Goal: Task Accomplishment & Management: Use online tool/utility

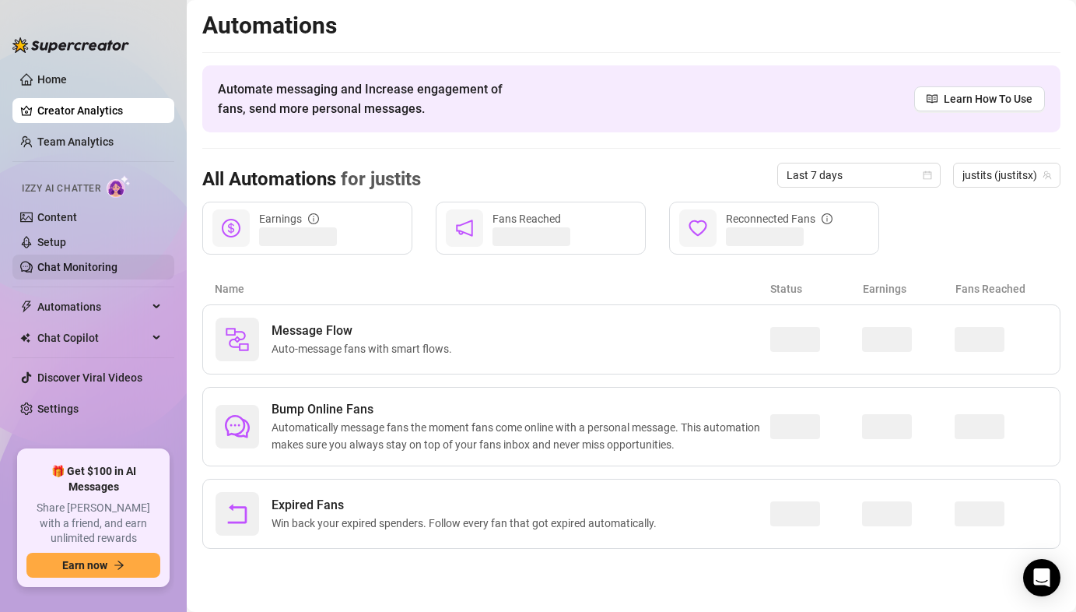
click at [86, 262] on link "Chat Monitoring" at bounding box center [77, 267] width 80 height 12
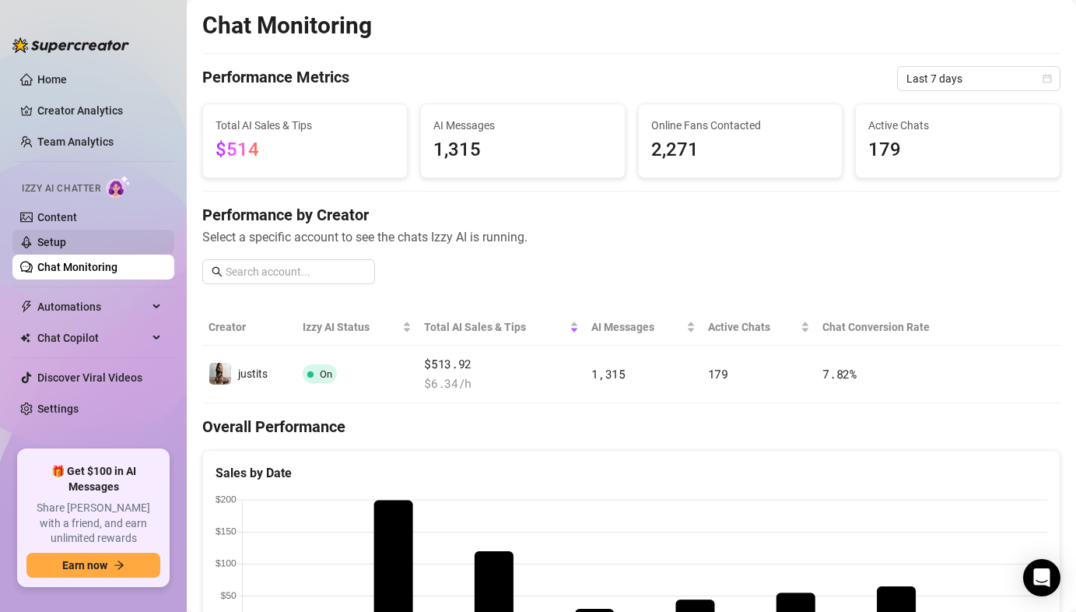
click at [66, 237] on link "Setup" at bounding box center [51, 242] width 29 height 12
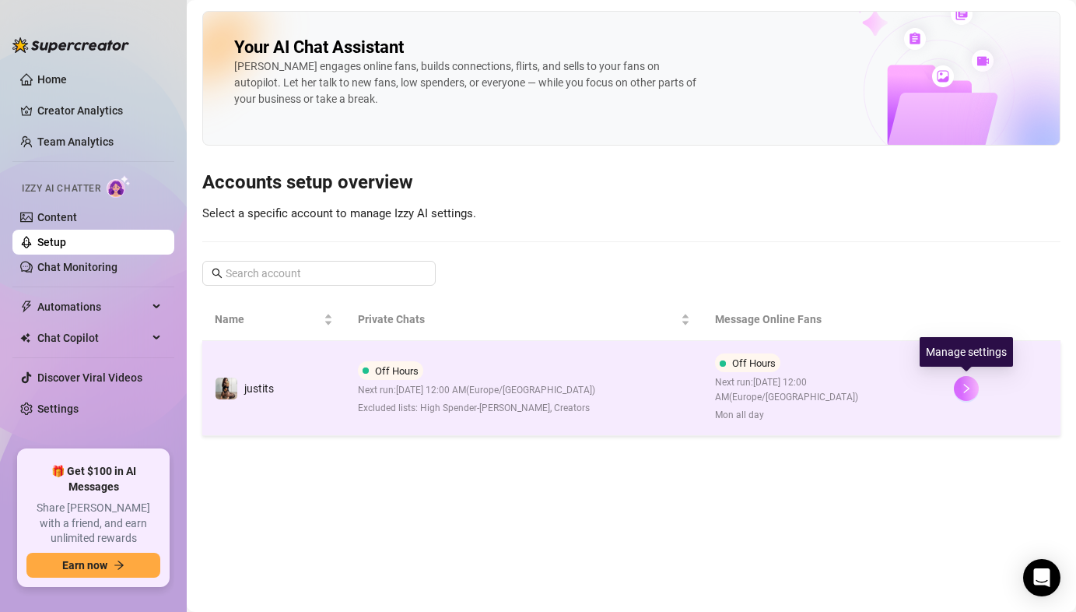
click at [963, 394] on button "button" at bounding box center [966, 388] width 25 height 25
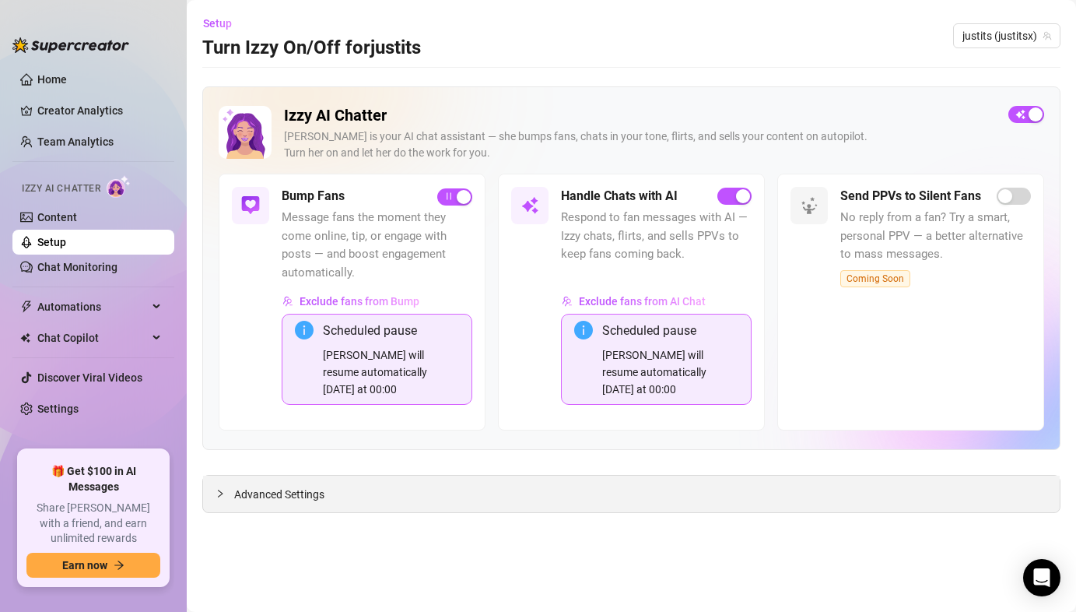
click at [224, 485] on div at bounding box center [225, 493] width 19 height 17
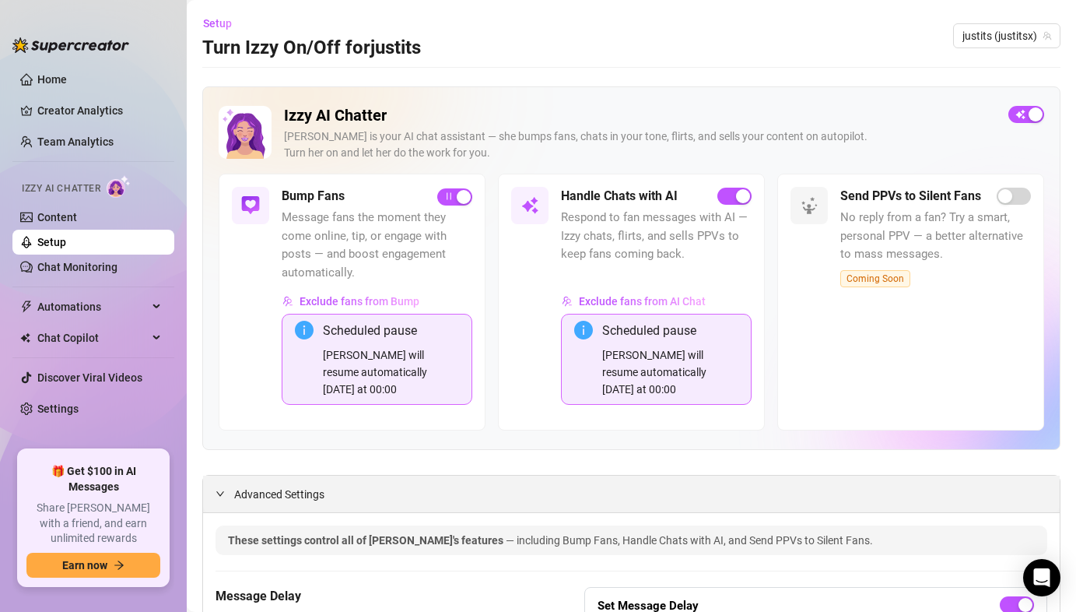
click at [224, 489] on span "expanded" at bounding box center [220, 493] width 9 height 9
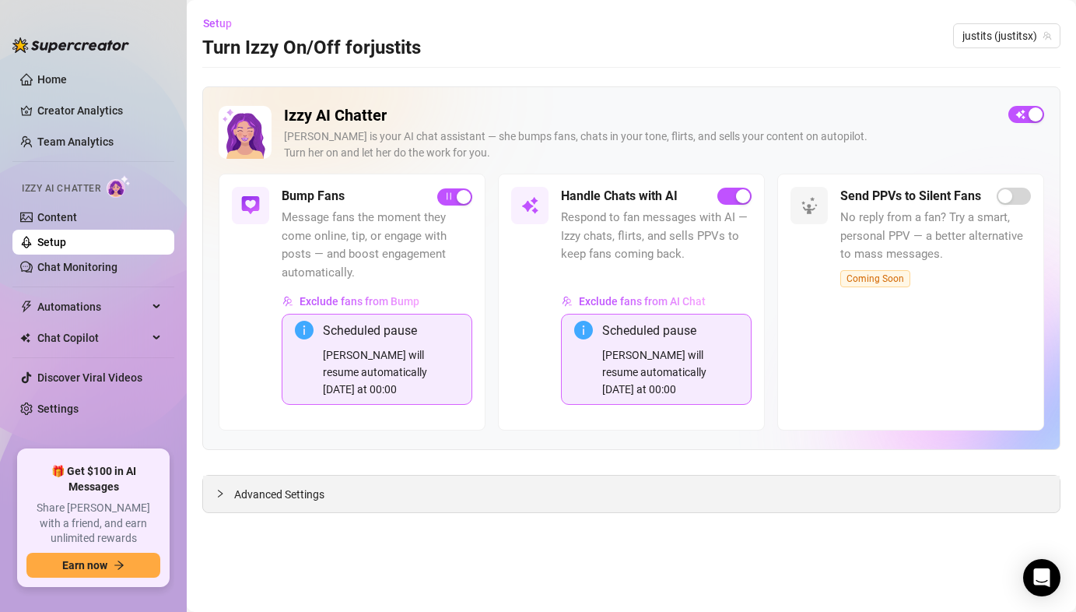
click at [230, 500] on div at bounding box center [225, 493] width 19 height 17
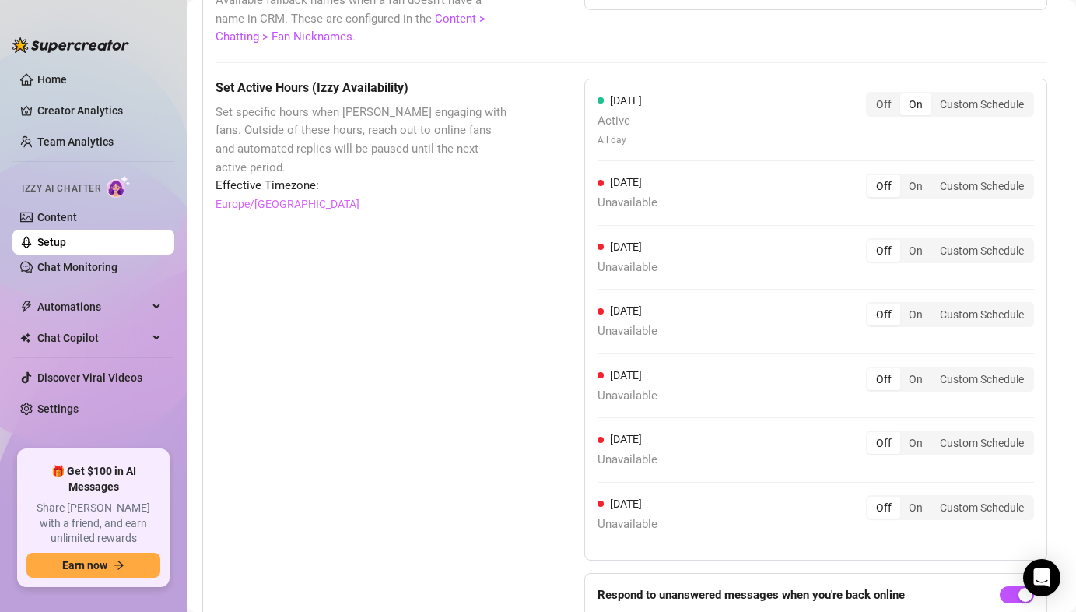
scroll to position [1468, 0]
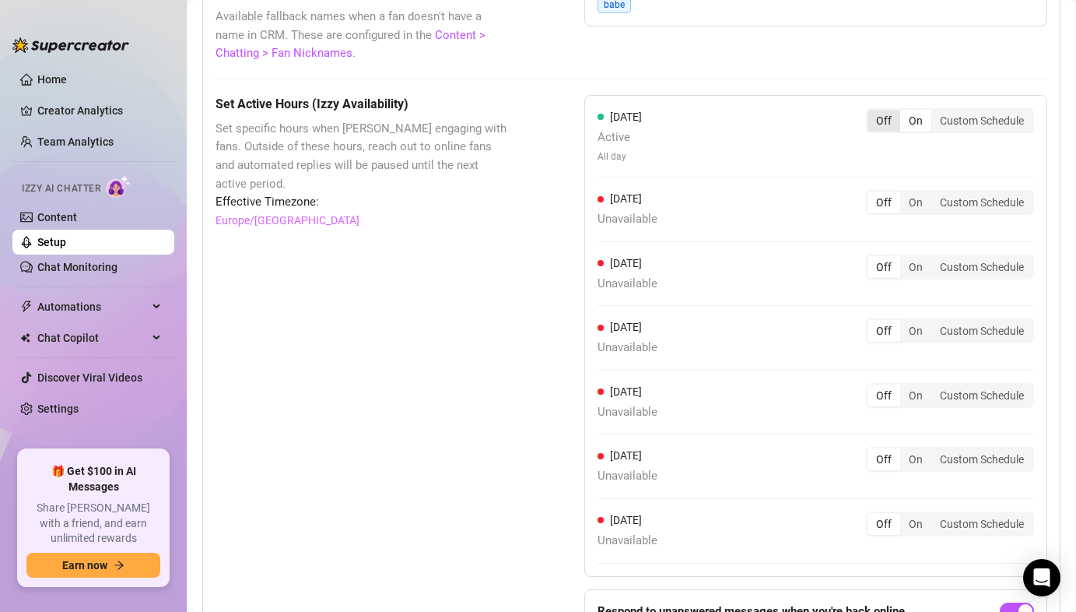
click at [884, 127] on div "Off" at bounding box center [884, 121] width 33 height 22
click at [871, 112] on input "Off" at bounding box center [871, 112] width 0 height 0
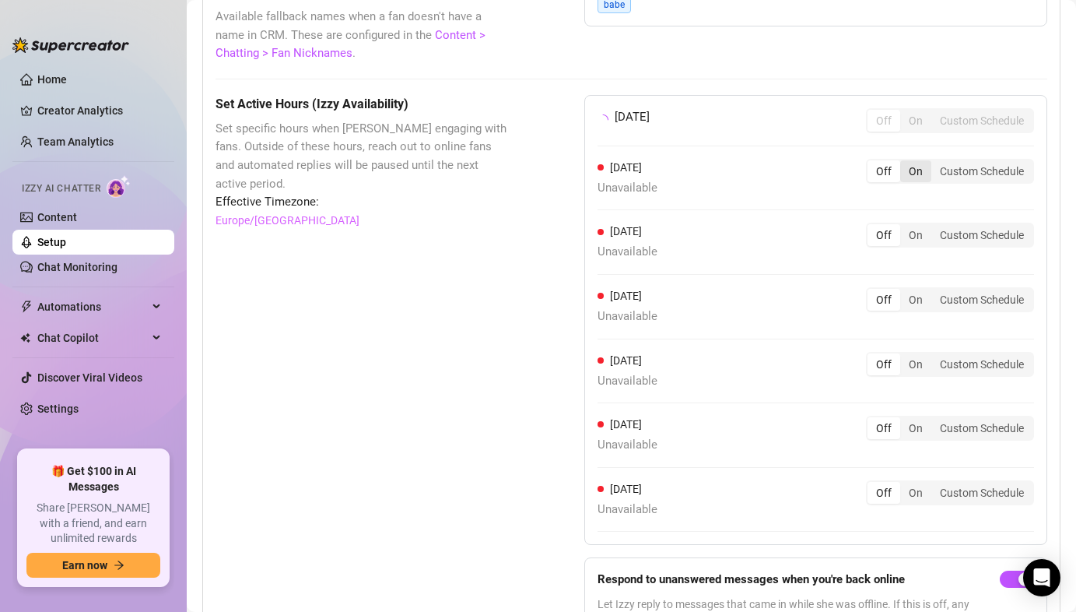
click at [906, 176] on div "On" at bounding box center [915, 171] width 31 height 22
click at [904, 163] on input "On" at bounding box center [904, 163] width 0 height 0
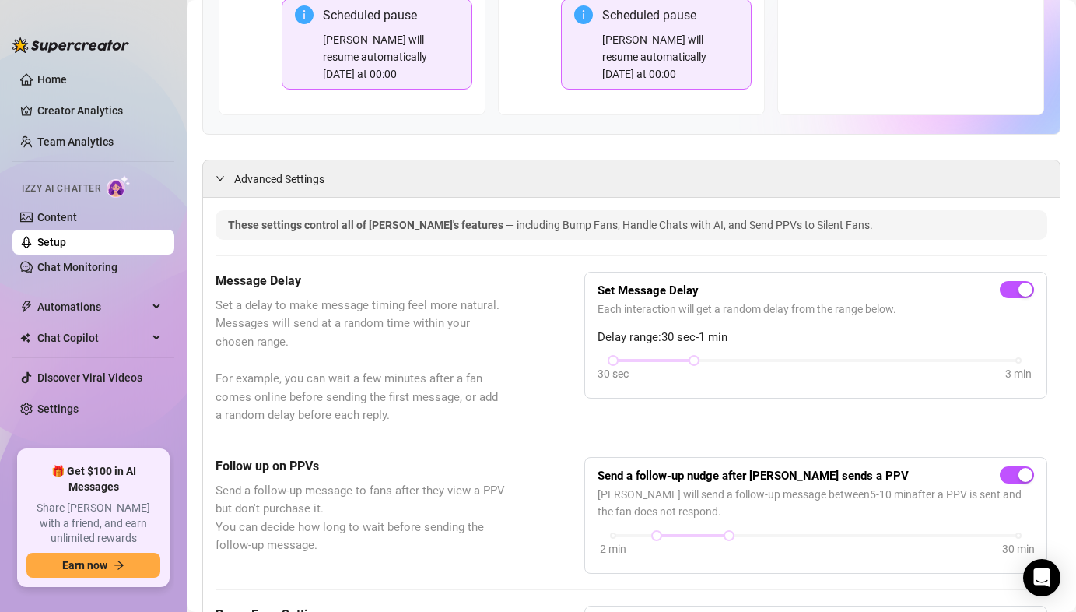
scroll to position [0, 0]
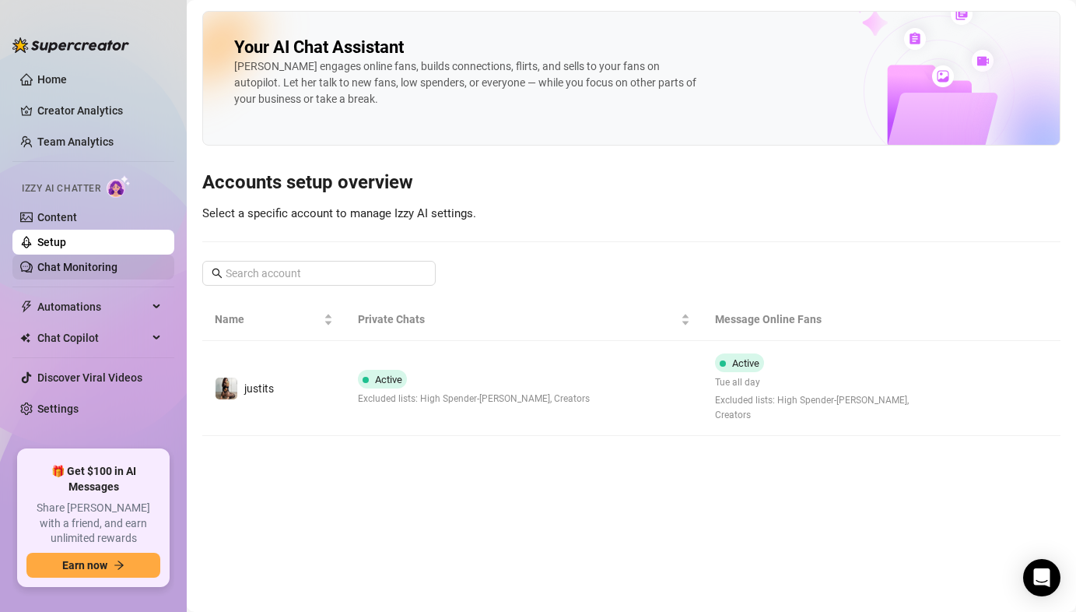
click at [103, 270] on link "Chat Monitoring" at bounding box center [77, 267] width 80 height 12
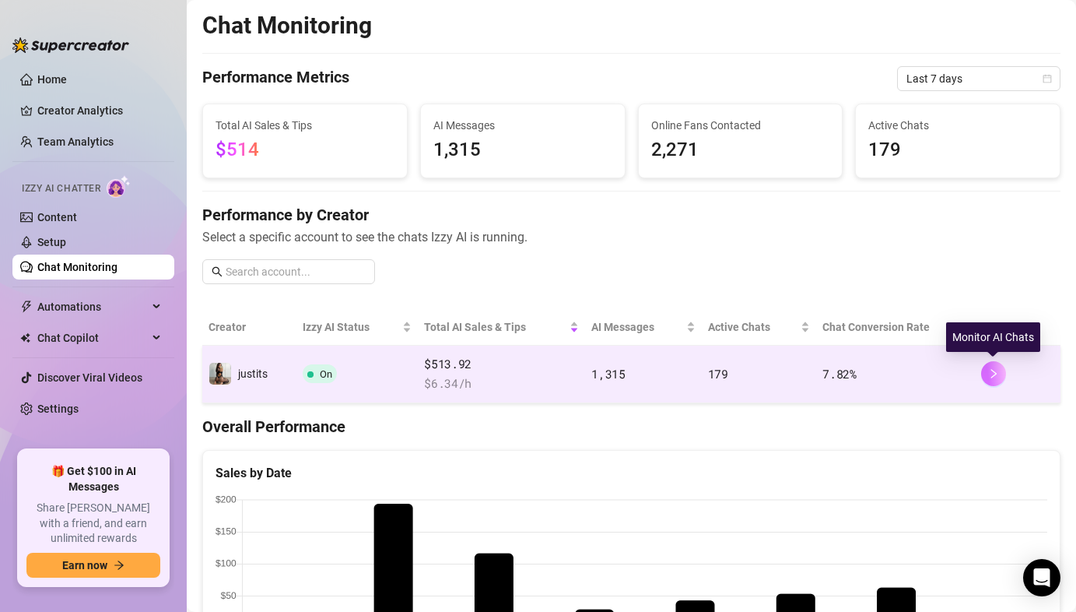
click at [997, 381] on button "button" at bounding box center [993, 373] width 25 height 25
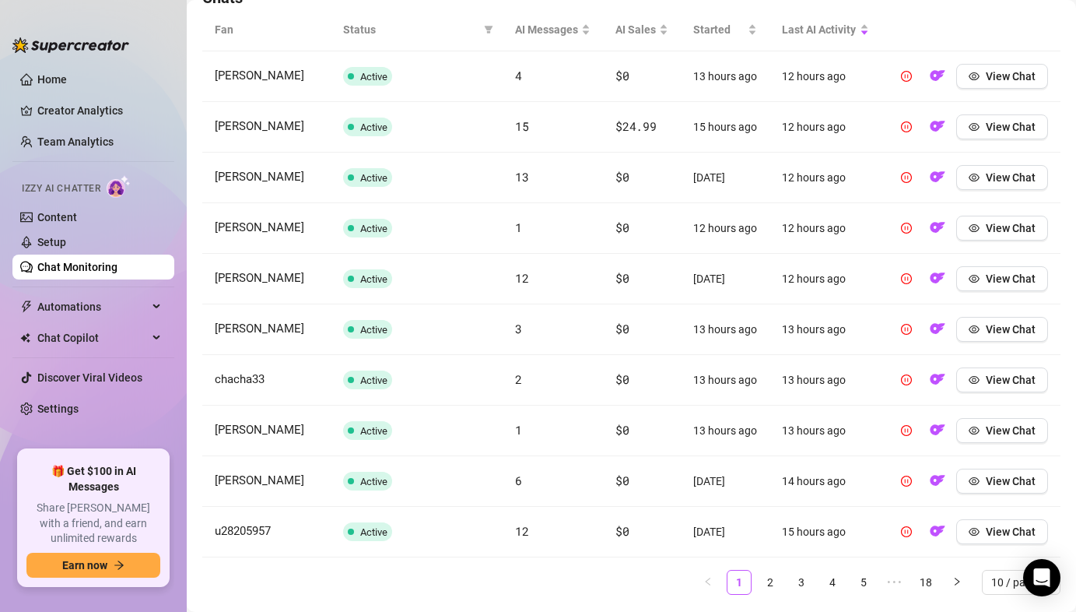
scroll to position [603, 0]
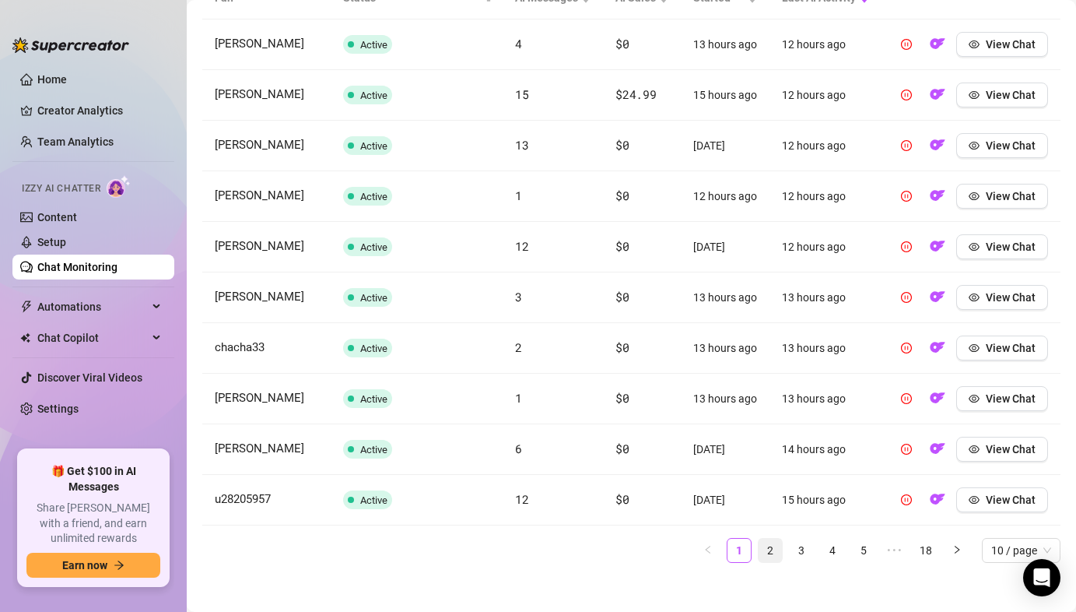
click at [767, 557] on link "2" at bounding box center [770, 549] width 23 height 23
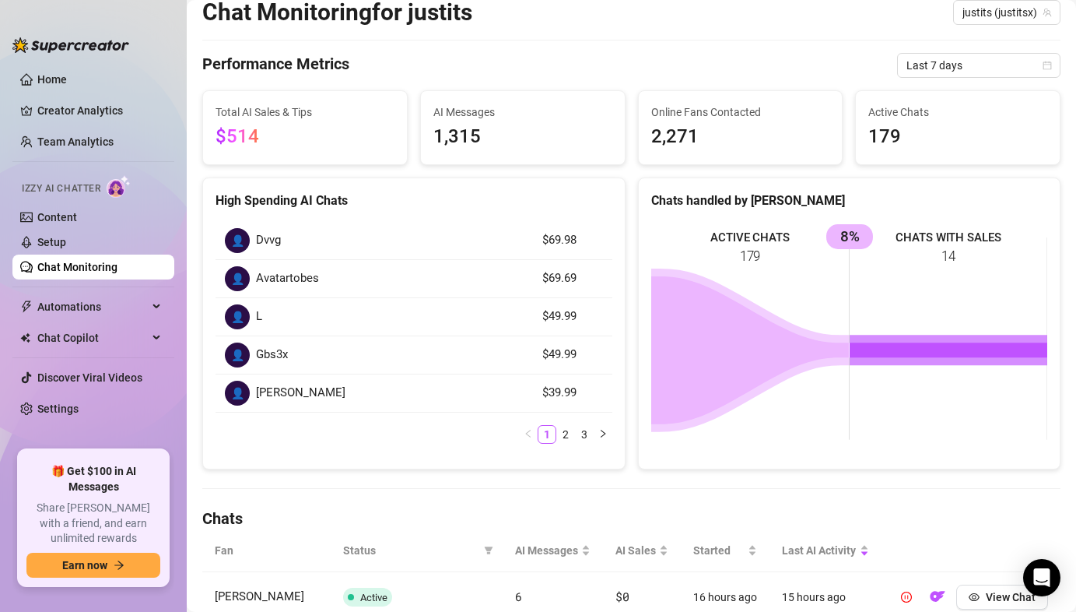
scroll to position [0, 0]
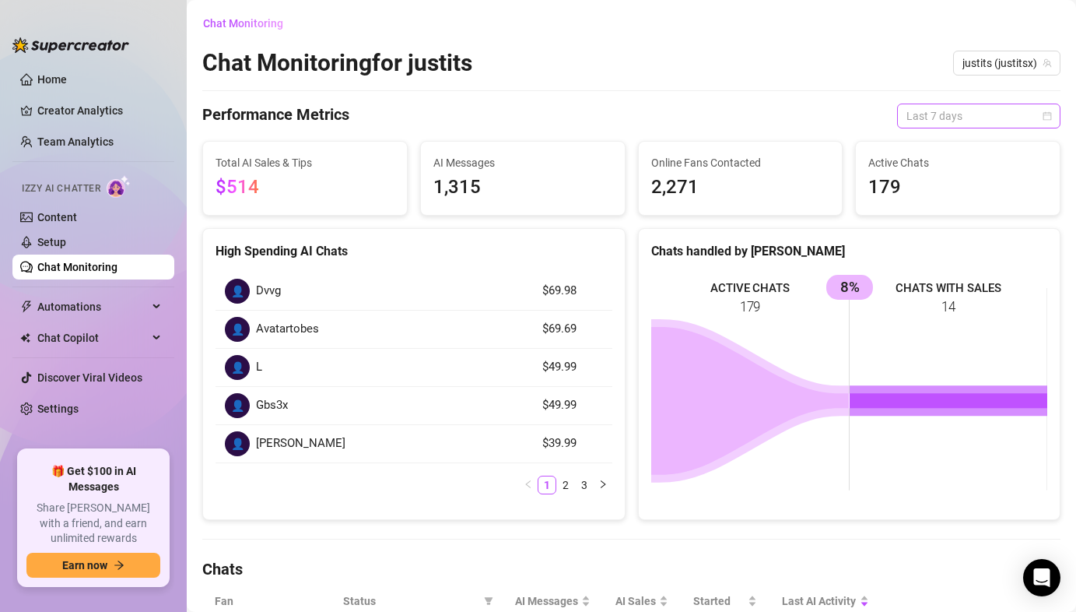
click at [910, 124] on span "Last 7 days" at bounding box center [978, 115] width 145 height 23
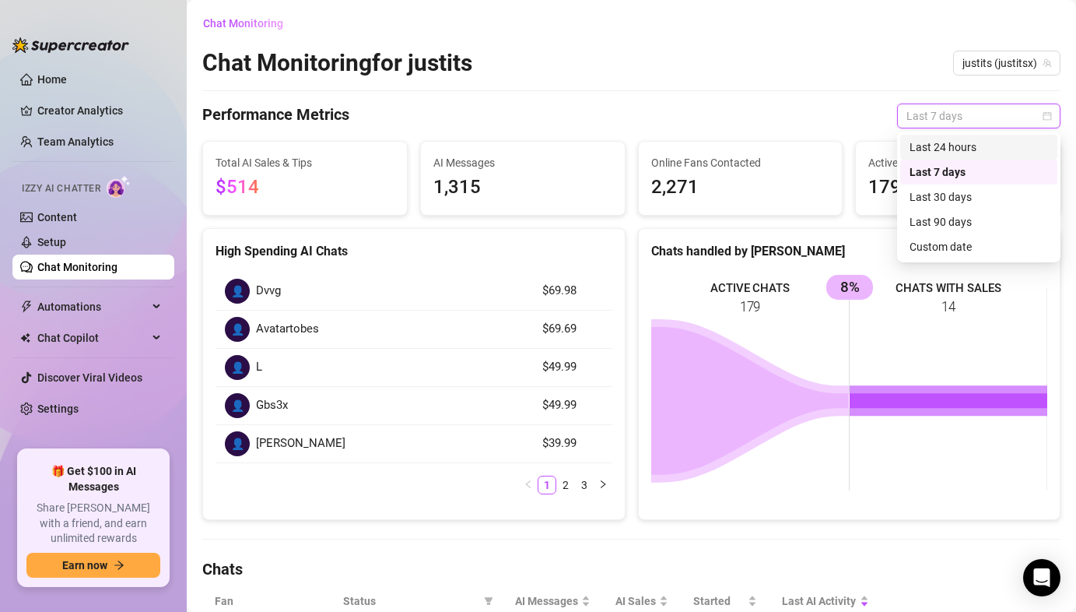
click at [923, 147] on div "Last 24 hours" at bounding box center [979, 147] width 139 height 17
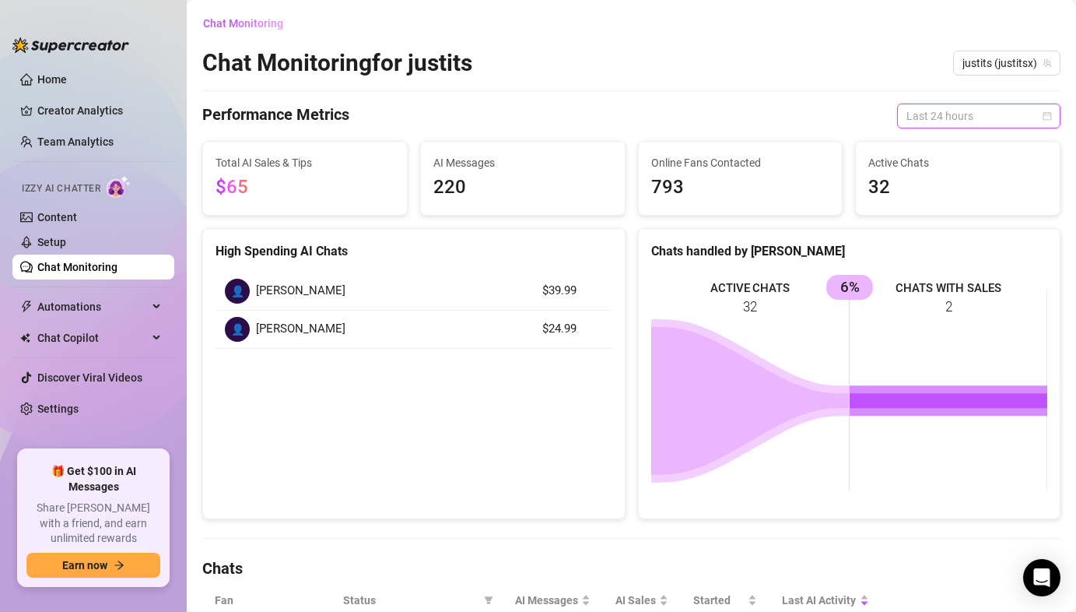
click at [935, 121] on span "Last 24 hours" at bounding box center [978, 115] width 145 height 23
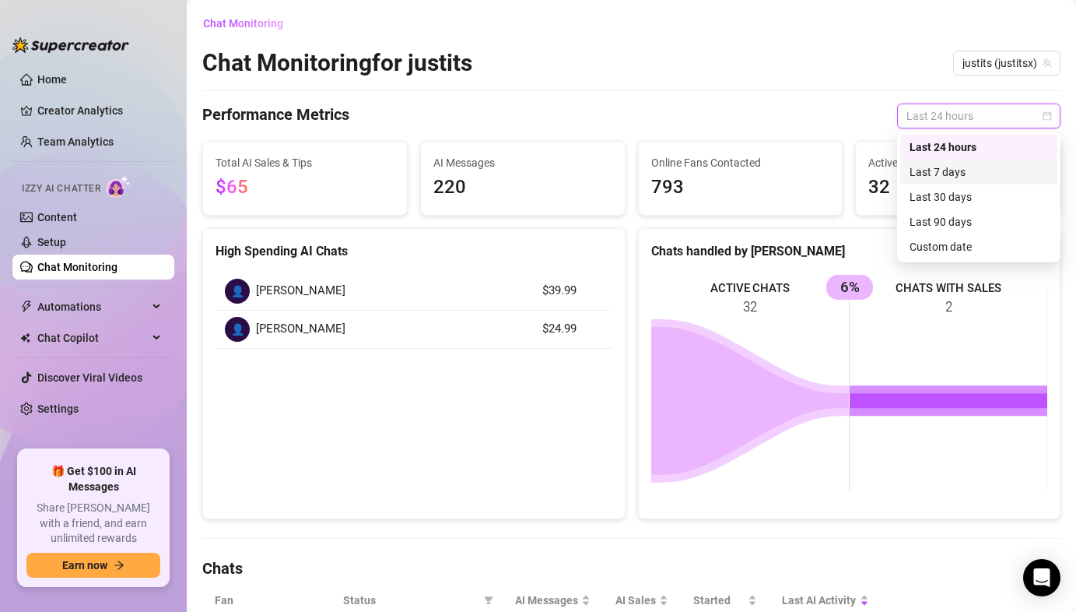
click at [942, 173] on div "Last 7 days" at bounding box center [979, 171] width 139 height 17
